Goal: Find specific page/section: Find specific page/section

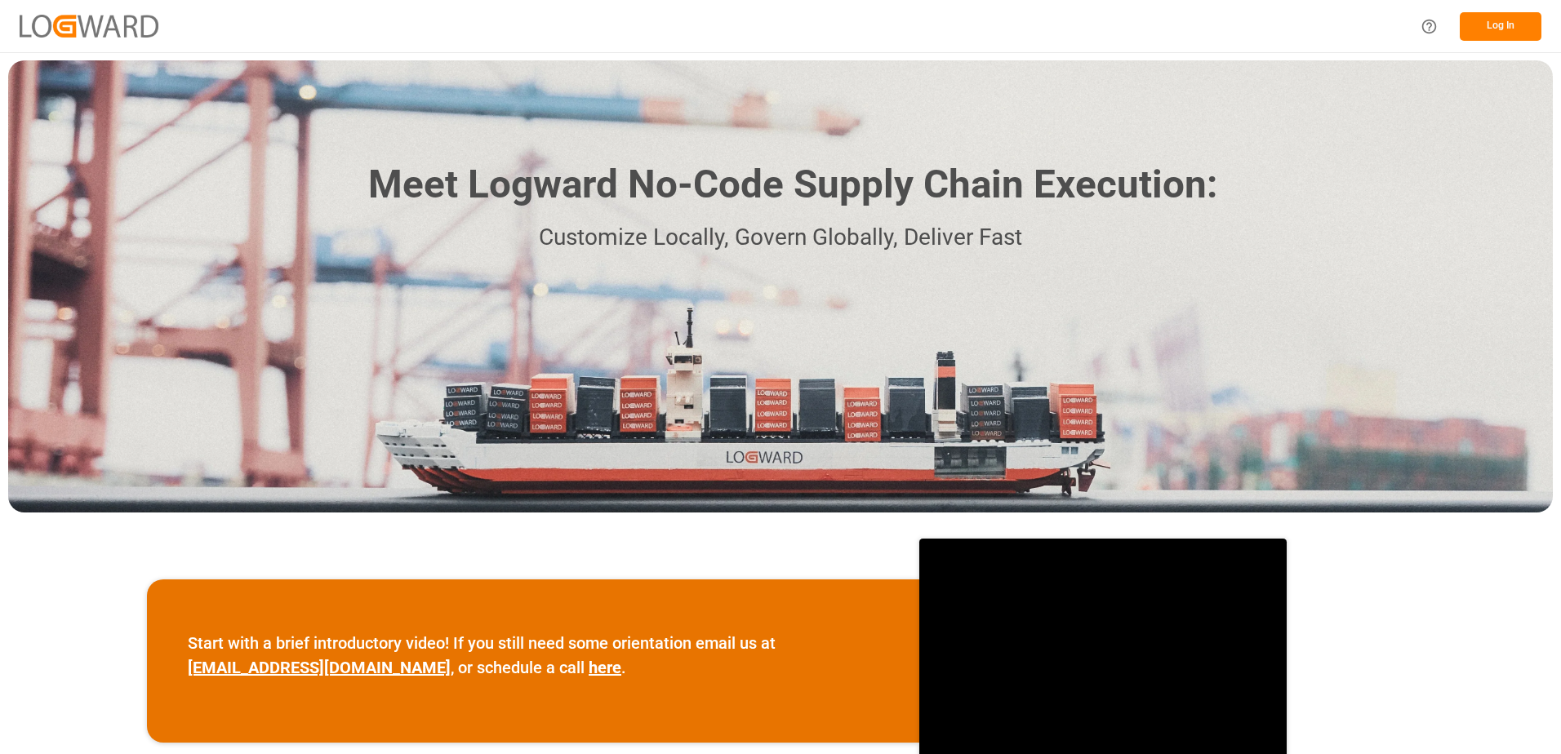
click at [1520, 23] on button "Log In" at bounding box center [1501, 26] width 82 height 29
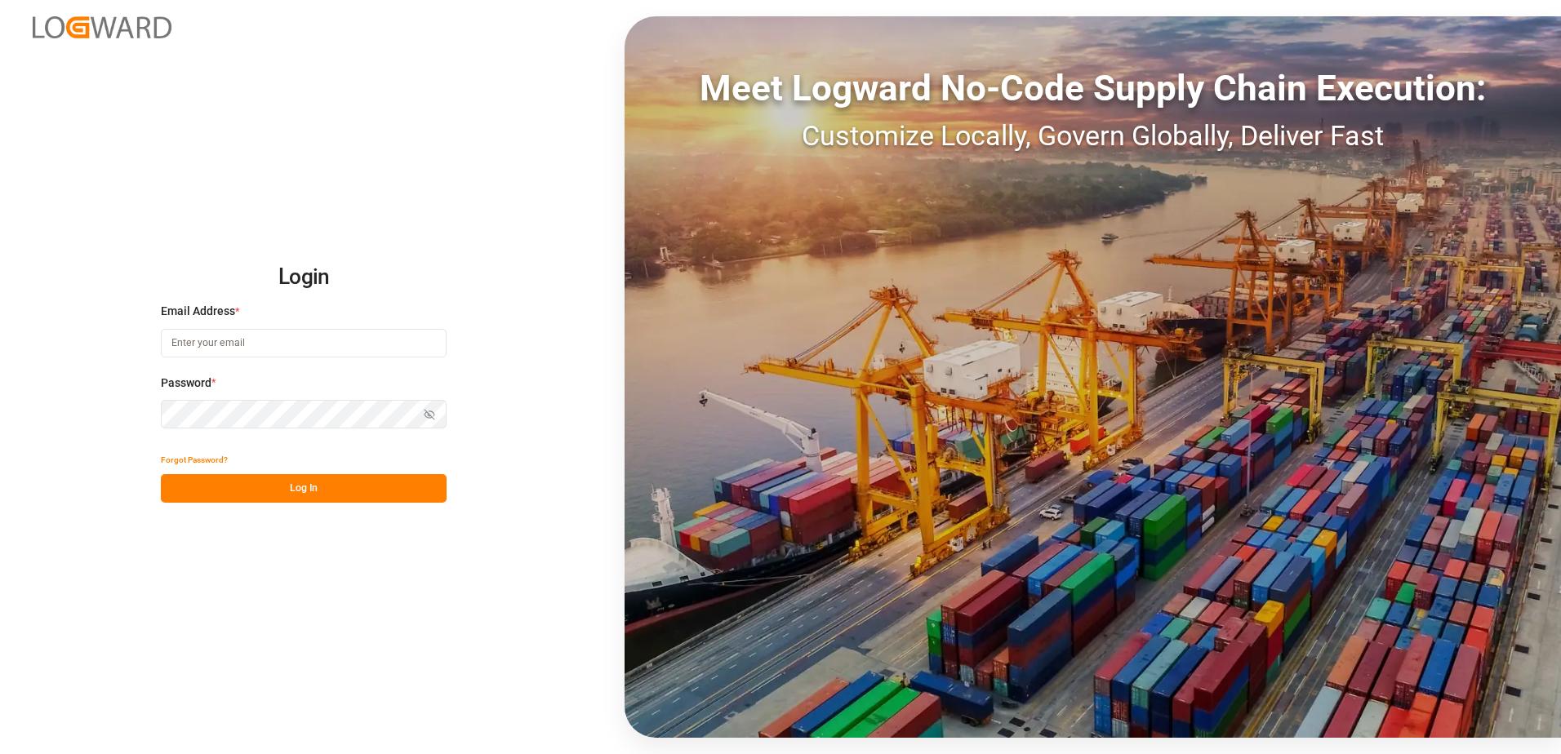
type input "[PERSON_NAME][EMAIL_ADDRESS][DOMAIN_NAME]"
click at [300, 491] on button "Log In" at bounding box center [304, 488] width 286 height 29
type input "[PERSON_NAME][EMAIL_ADDRESS][DOMAIN_NAME]"
click at [294, 491] on button "Log In" at bounding box center [304, 488] width 286 height 29
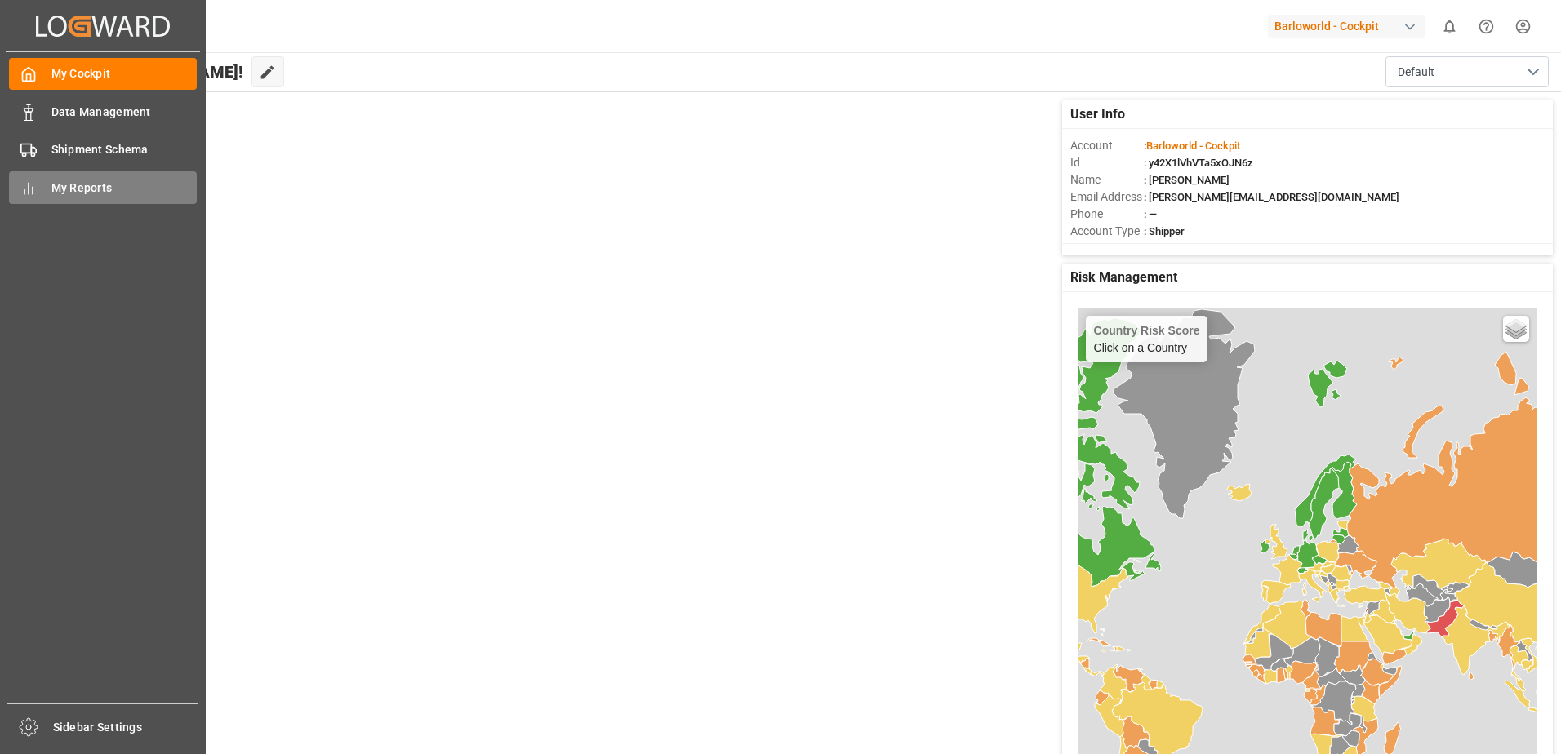
click at [69, 185] on span "My Reports" at bounding box center [124, 188] width 146 height 17
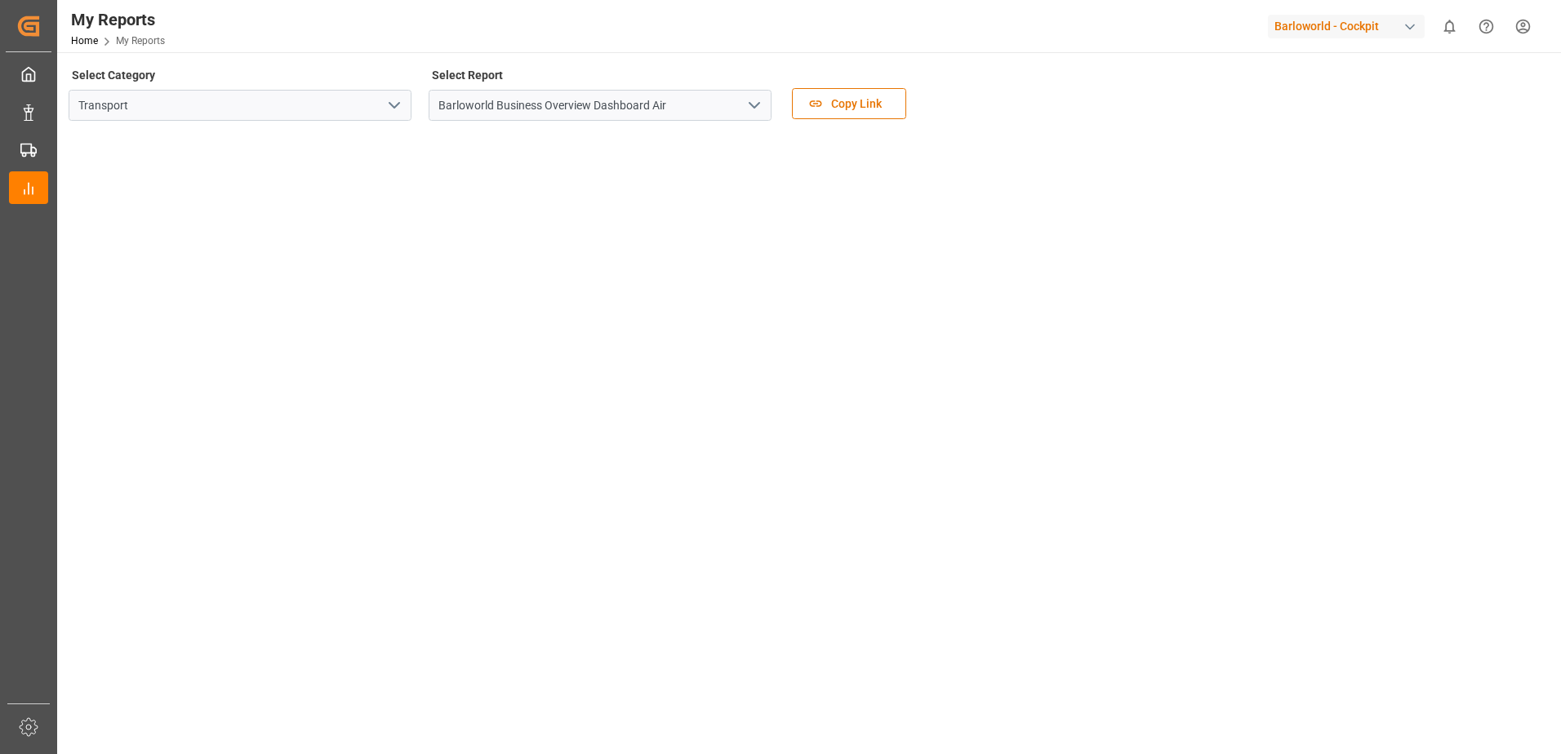
click at [758, 102] on icon "open menu" at bounding box center [755, 106] width 20 height 20
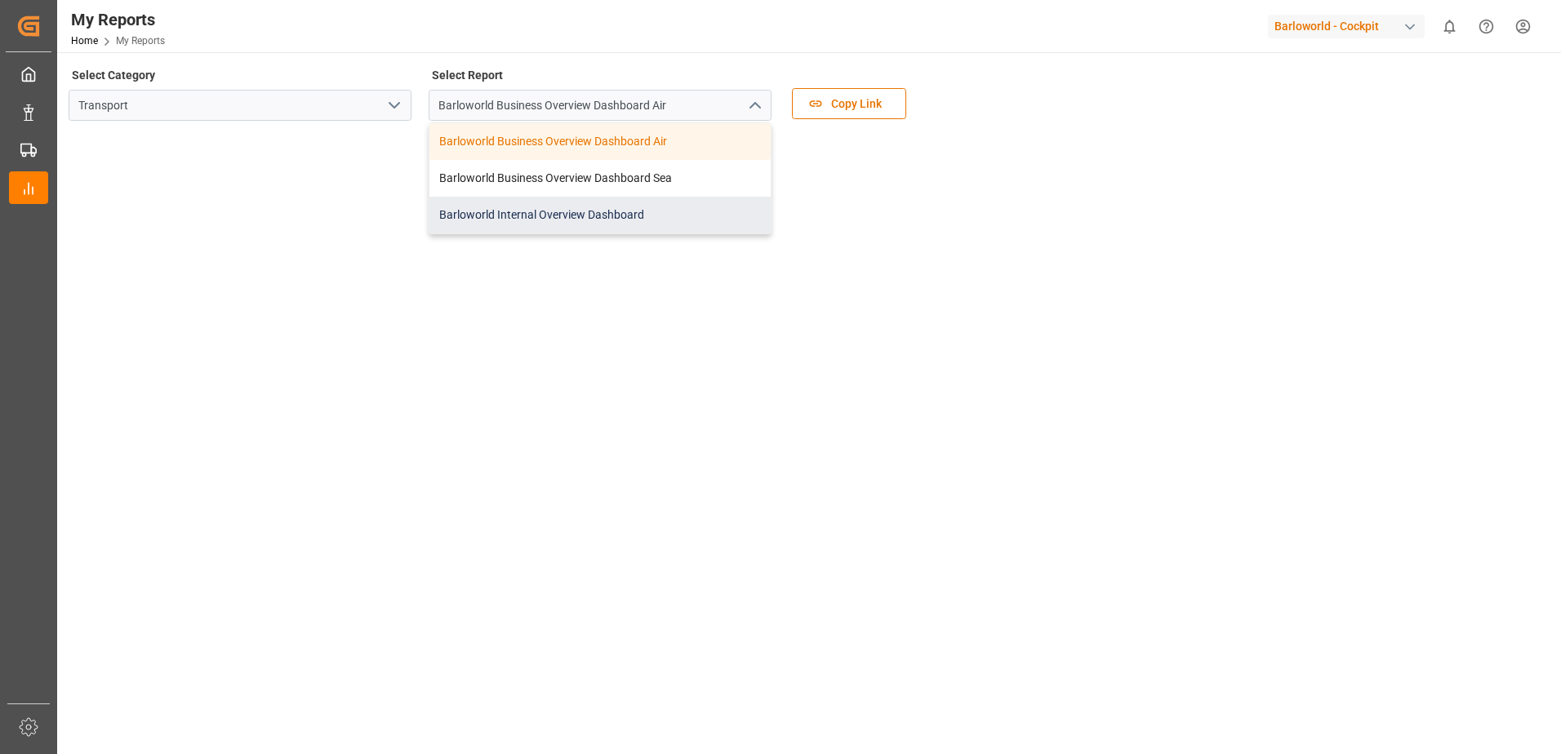
click at [523, 213] on div "Barloworld Internal Overview Dashboard" at bounding box center [599, 215] width 341 height 37
